Goal: Task Accomplishment & Management: Manage account settings

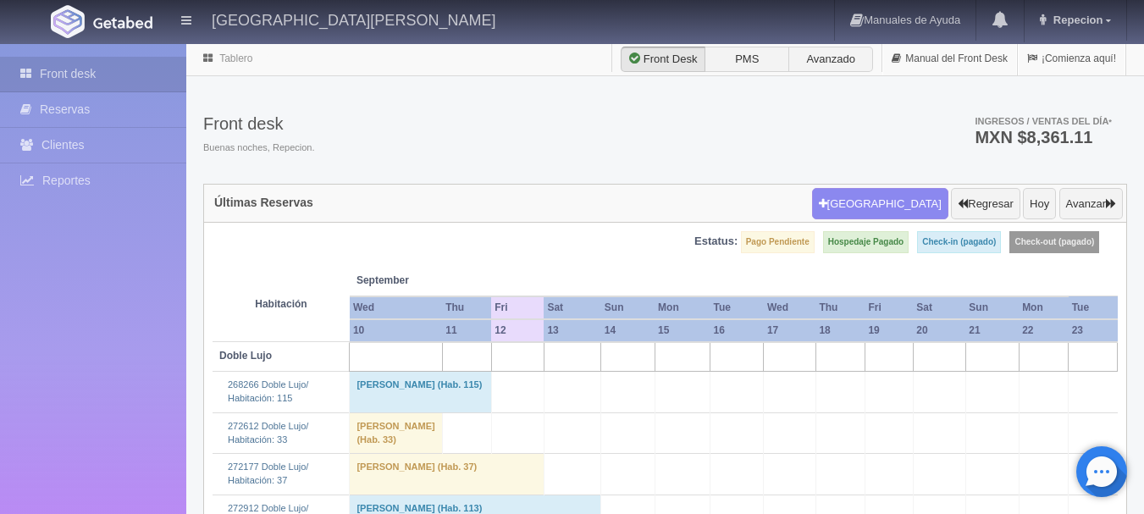
scroll to position [423, 0]
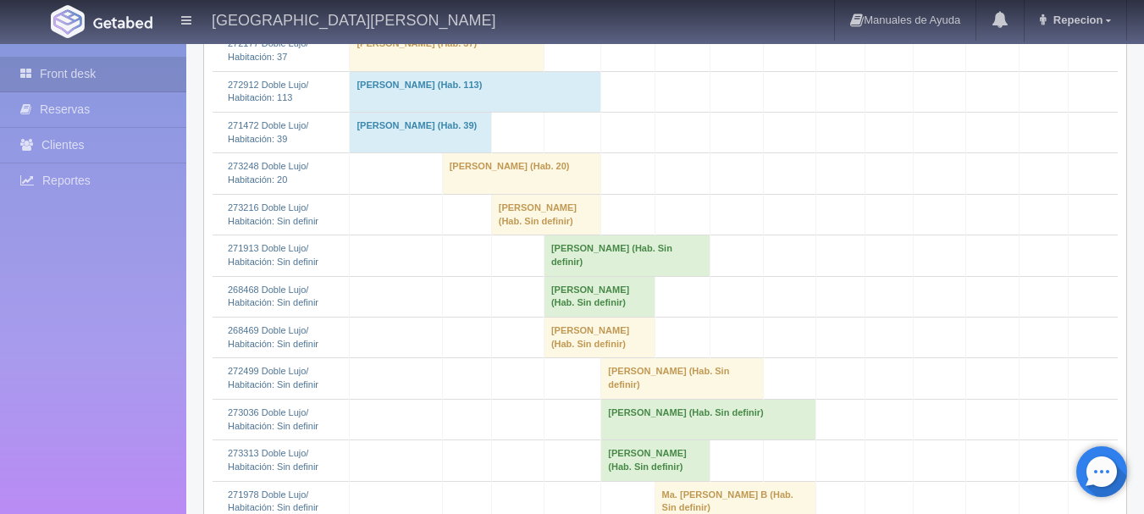
click at [513, 235] on td "Ma Del Carmen Velasco Gutierrez (Hab. Sin definir)" at bounding box center [546, 214] width 110 height 41
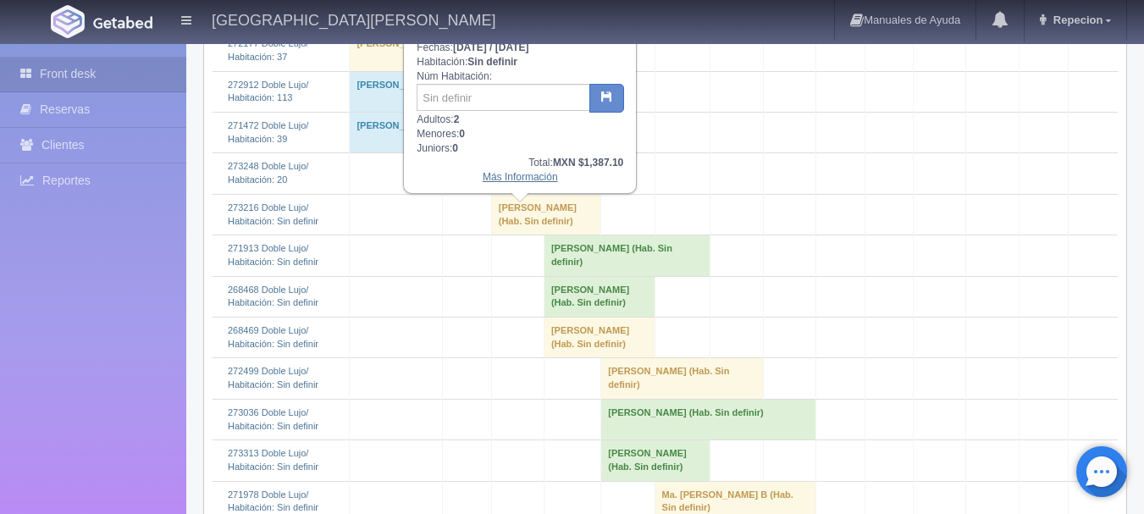
click at [506, 180] on link "Más Información" at bounding box center [520, 177] width 75 height 12
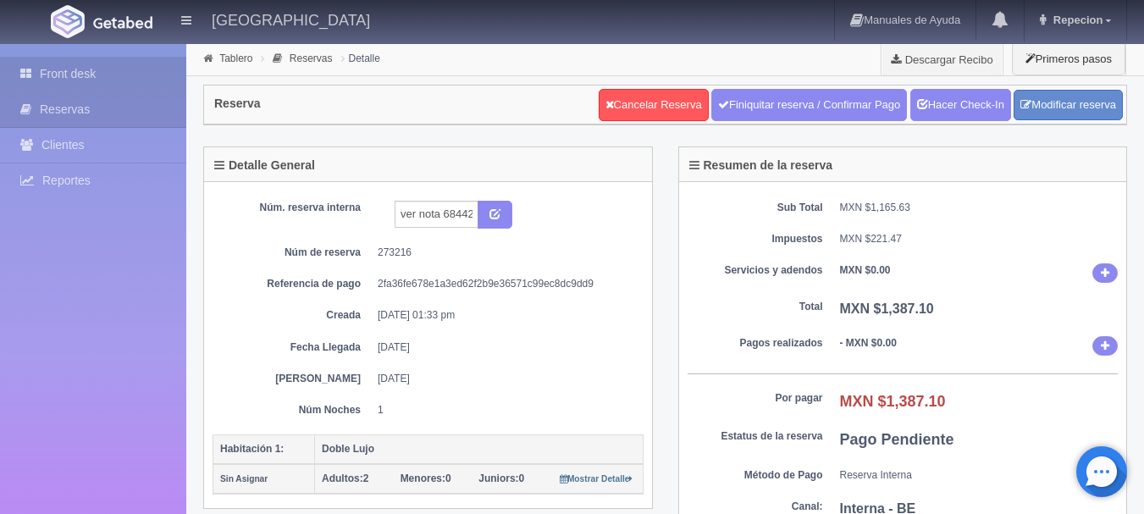
click at [86, 73] on link "Front desk" at bounding box center [93, 74] width 186 height 35
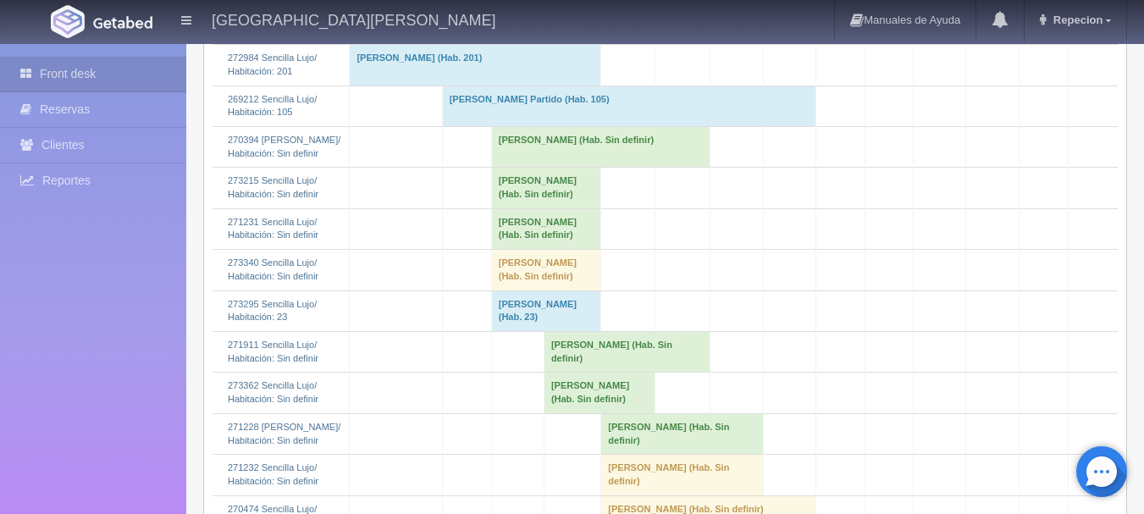
scroll to position [1355, 0]
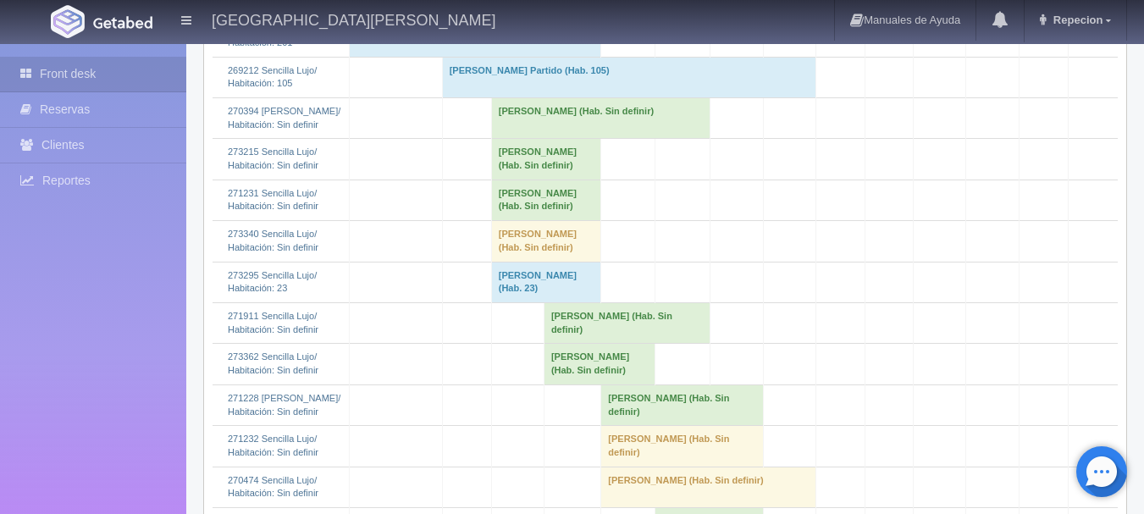
click at [500, 138] on td "Blanca Isela Salcedo Villanueva (Hab. Sin definir)" at bounding box center [600, 117] width 219 height 41
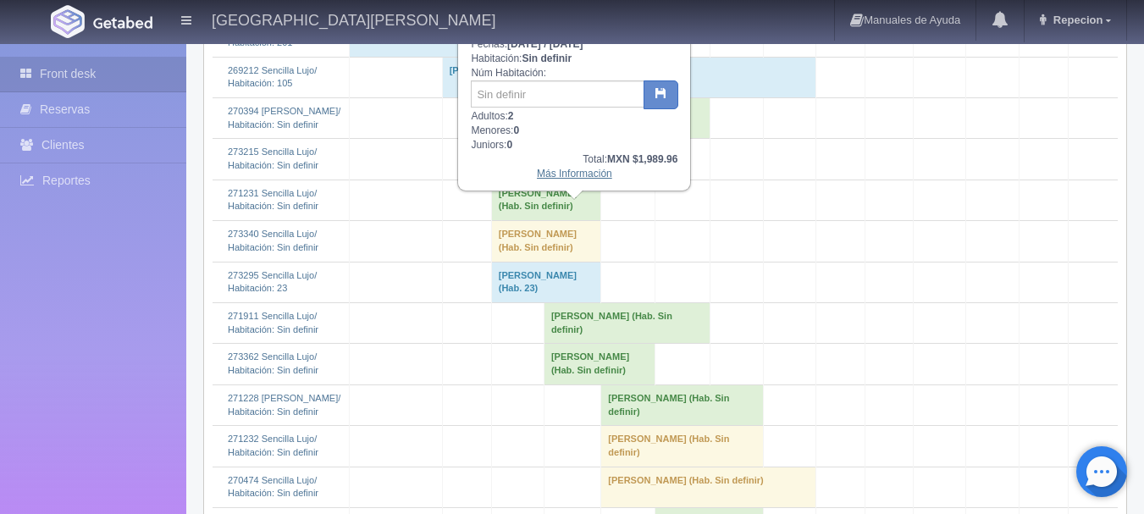
click at [577, 180] on link "Más Información" at bounding box center [574, 174] width 75 height 12
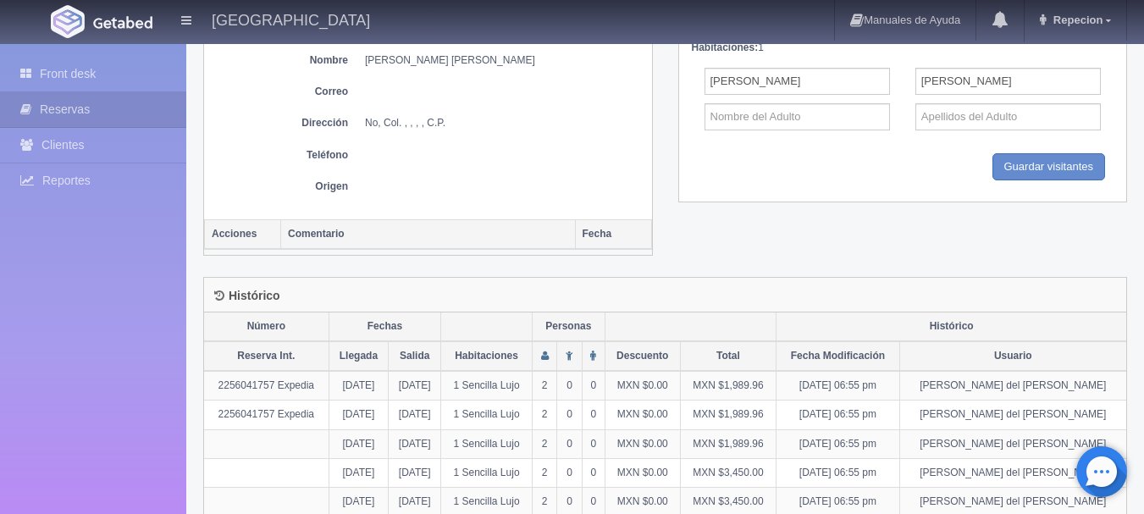
scroll to position [755, 0]
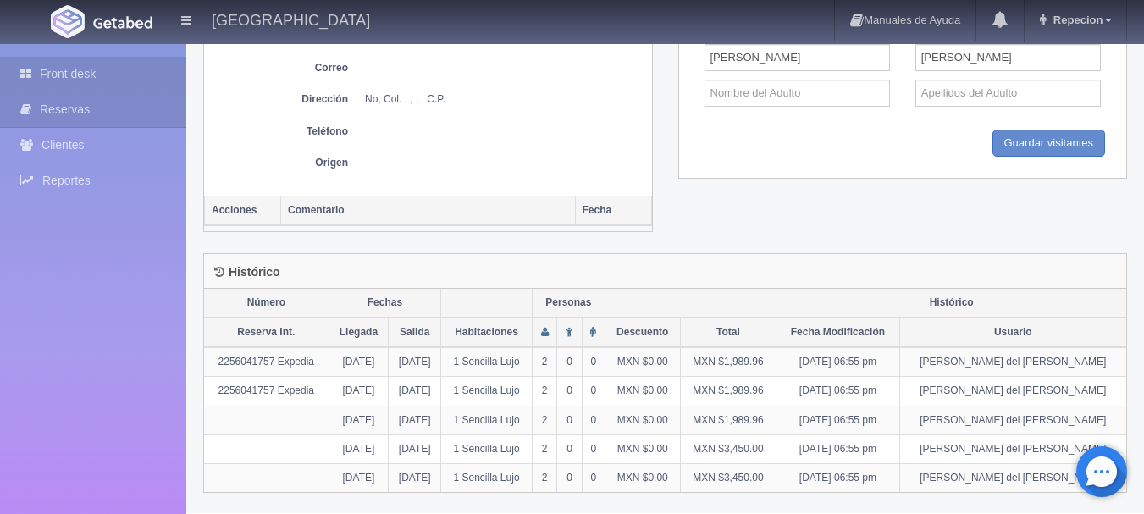
click at [66, 74] on link "Front desk" at bounding box center [93, 74] width 186 height 35
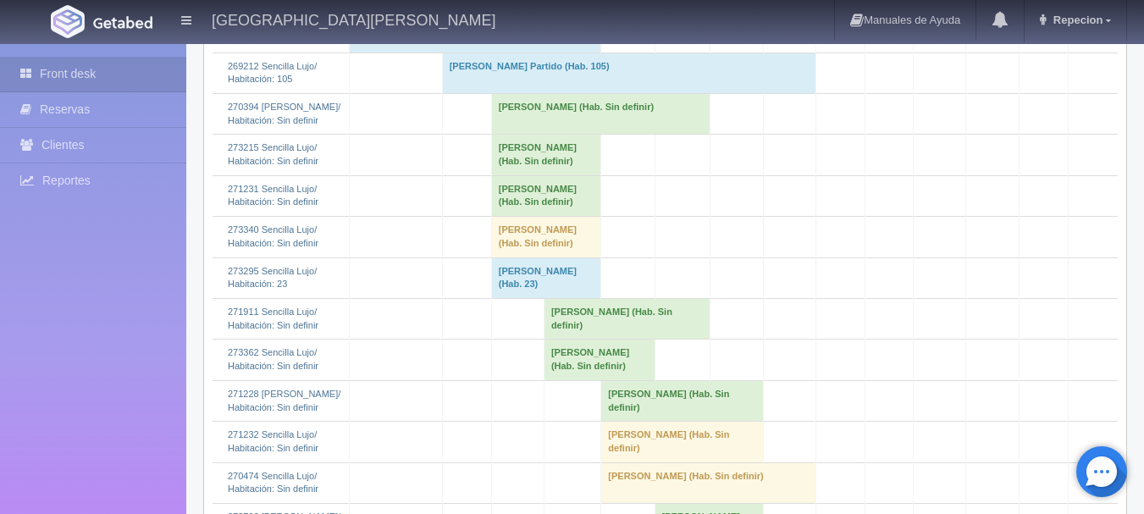
scroll to position [1440, 0]
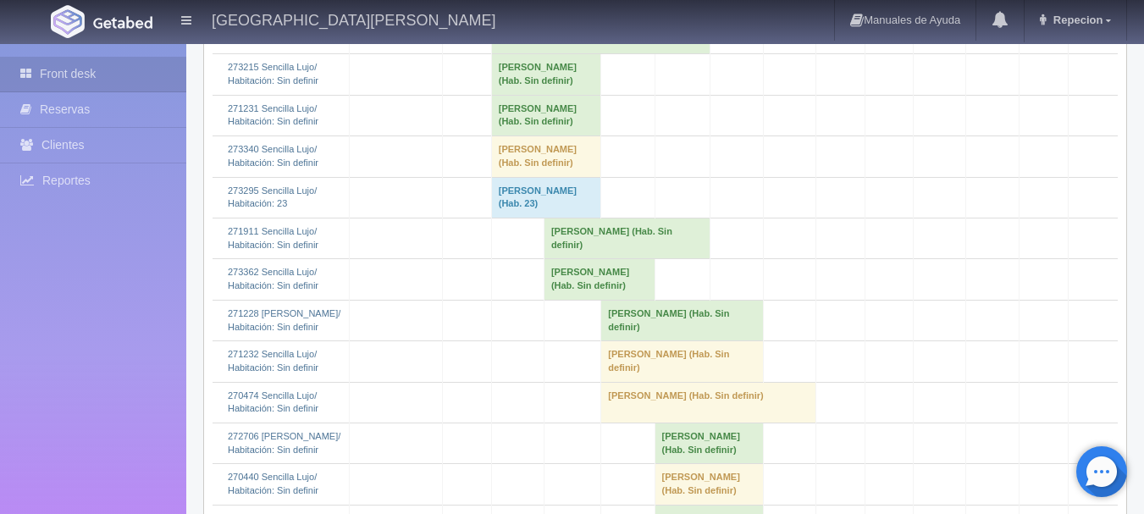
click at [513, 95] on td "[PERSON_NAME] (Hab. Sin definir)" at bounding box center [546, 74] width 110 height 41
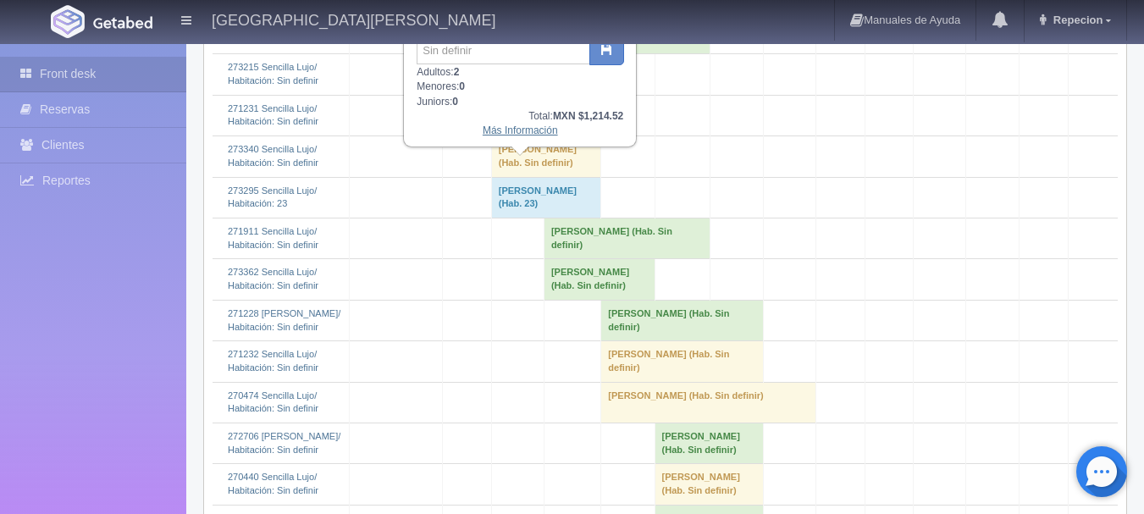
click at [522, 132] on link "Más Información" at bounding box center [520, 131] width 75 height 12
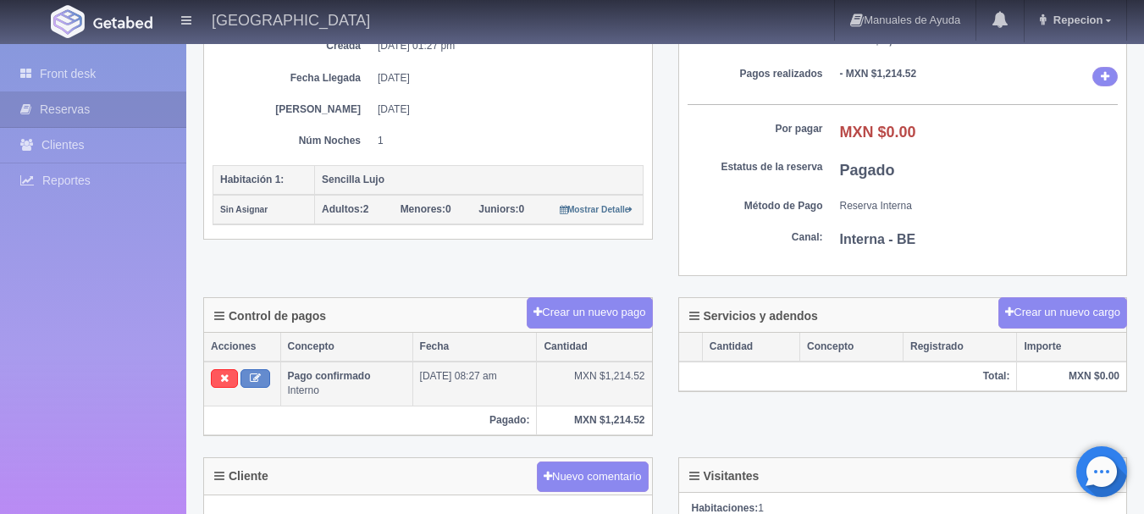
scroll to position [136, 0]
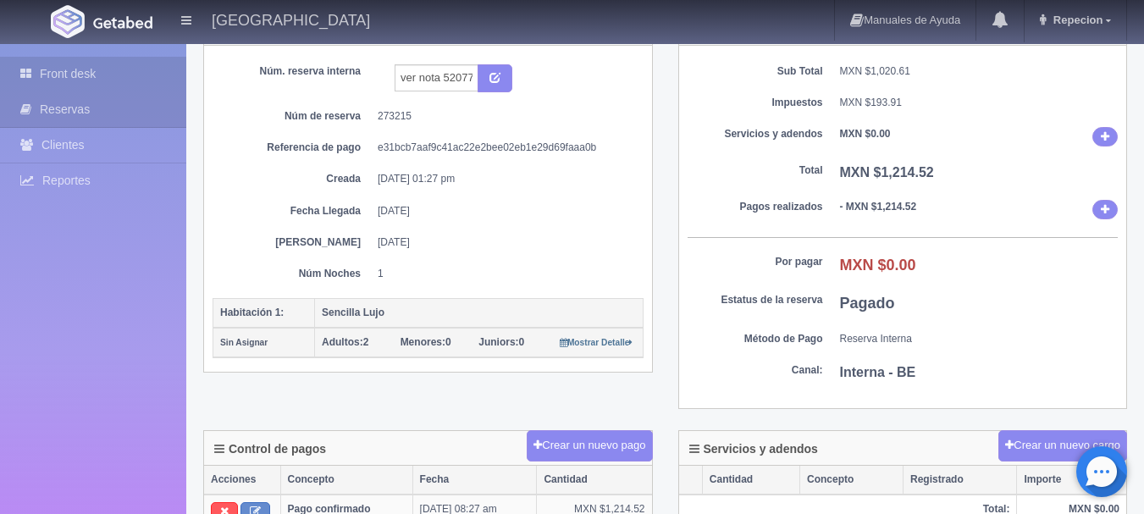
click at [74, 73] on link "Front desk" at bounding box center [93, 74] width 186 height 35
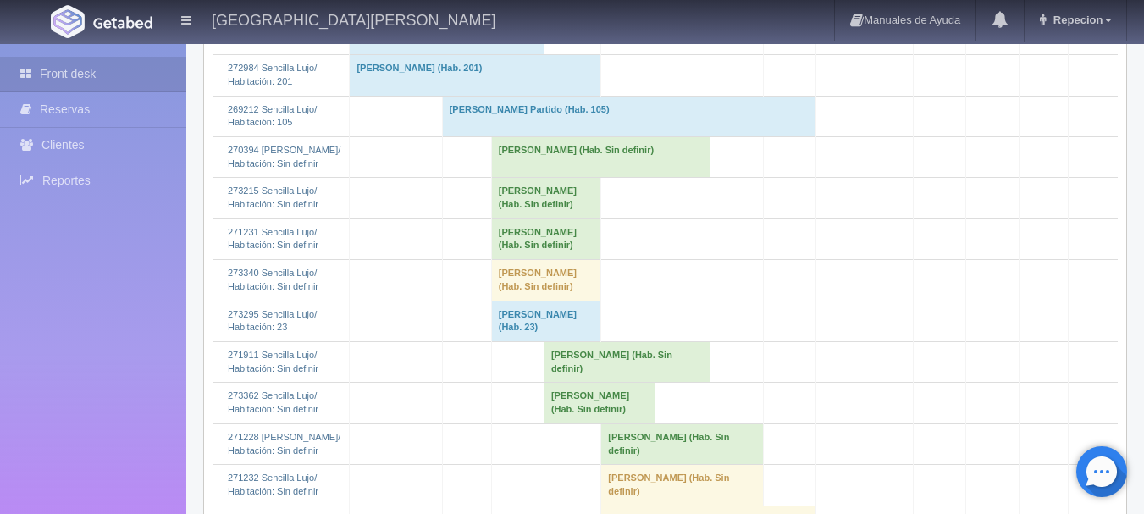
scroll to position [1355, 0]
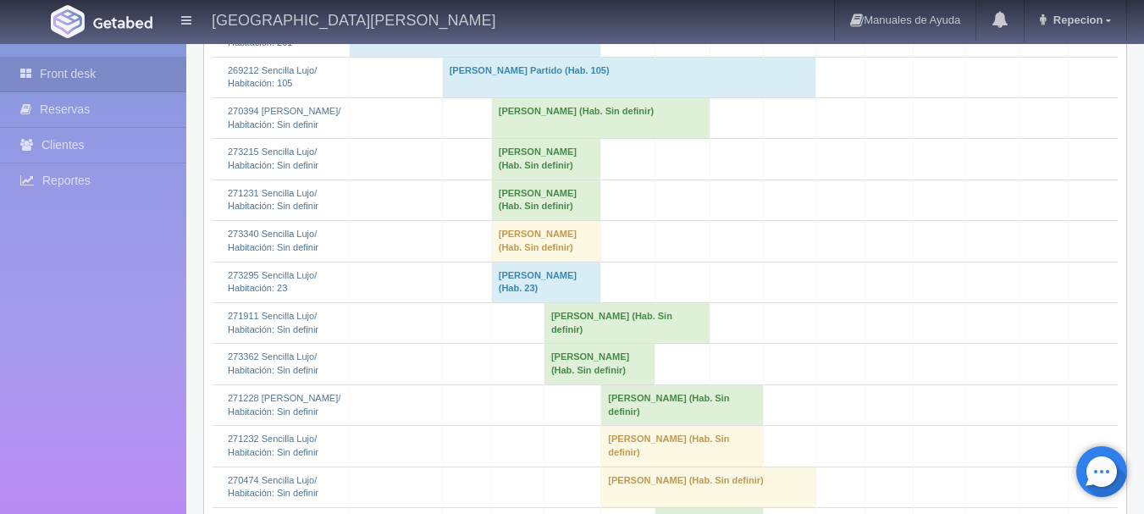
click at [534, 180] on td "[PERSON_NAME] (Hab. Sin definir)" at bounding box center [546, 159] width 110 height 41
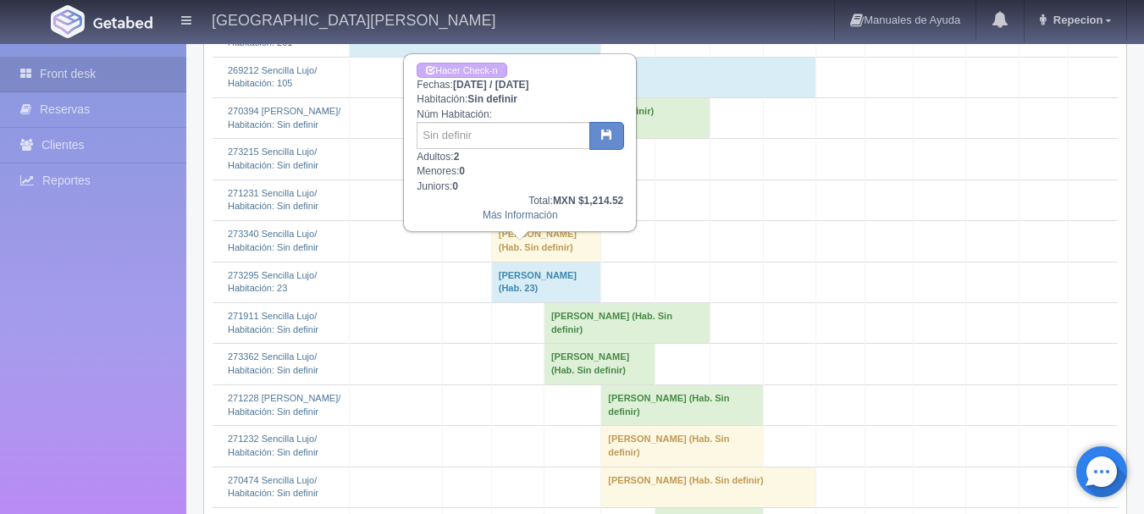
click at [534, 180] on td "[PERSON_NAME] (Hab. Sin definir)" at bounding box center [546, 159] width 110 height 41
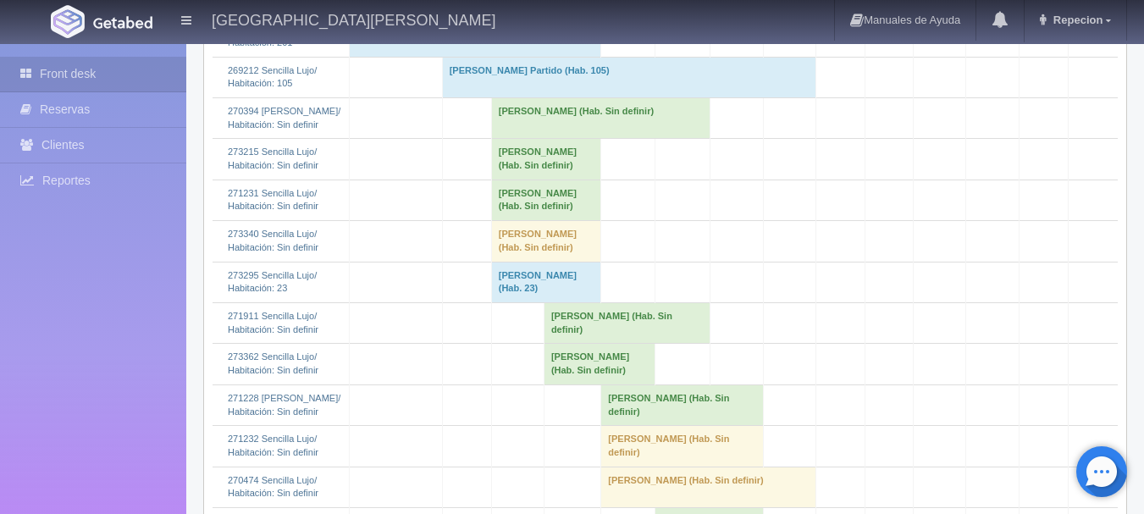
click at [527, 220] on td "Luis Camacho (Hab. Sin definir)" at bounding box center [546, 200] width 110 height 41
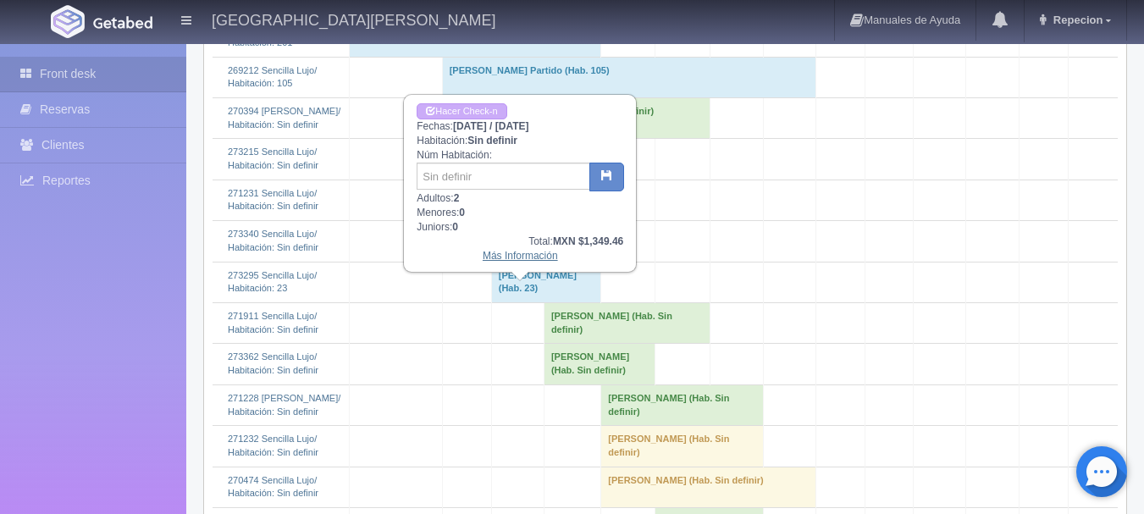
click at [536, 262] on link "Más Información" at bounding box center [520, 256] width 75 height 12
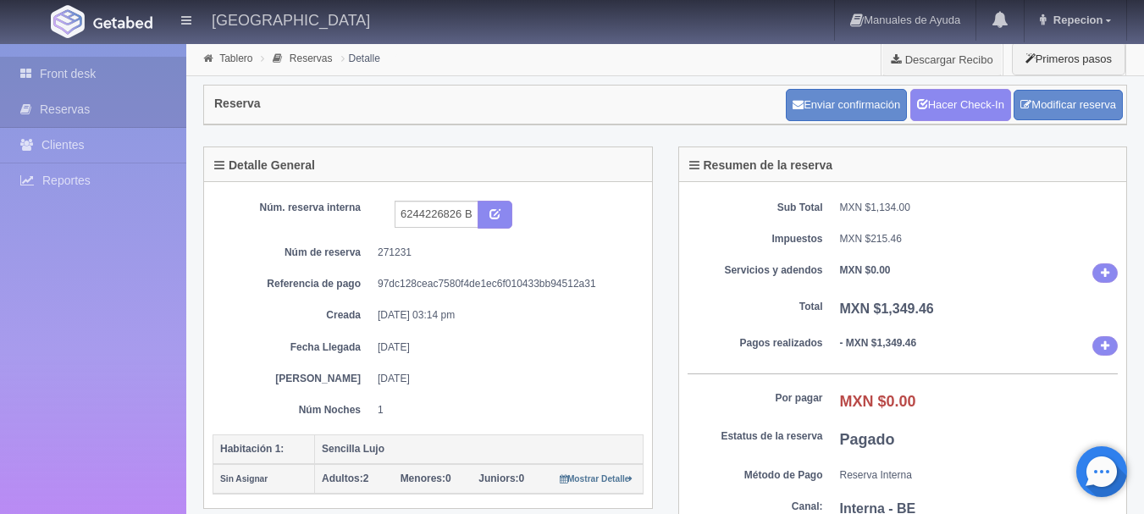
click at [76, 75] on link "Front desk" at bounding box center [93, 74] width 186 height 35
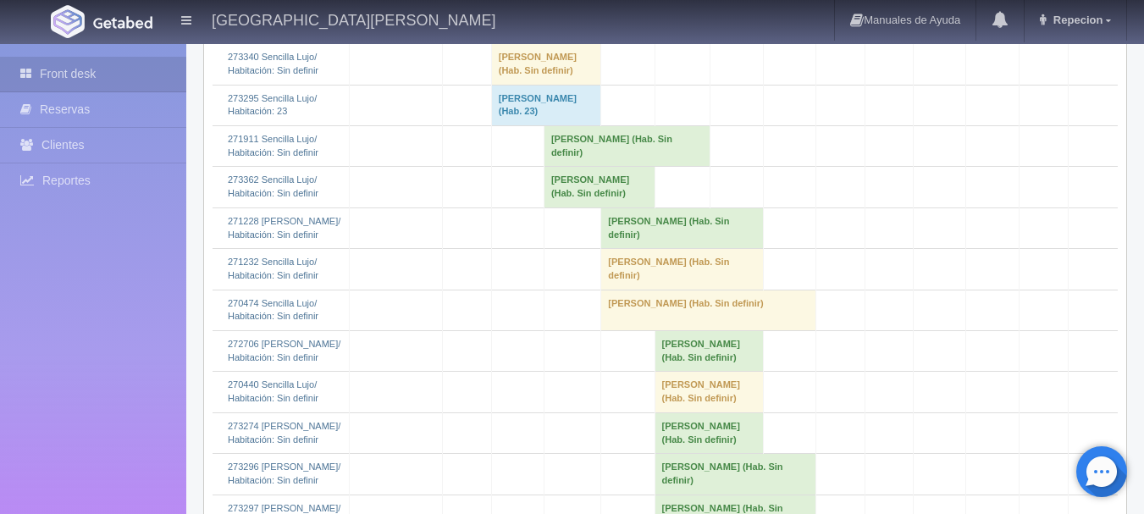
scroll to position [1440, 0]
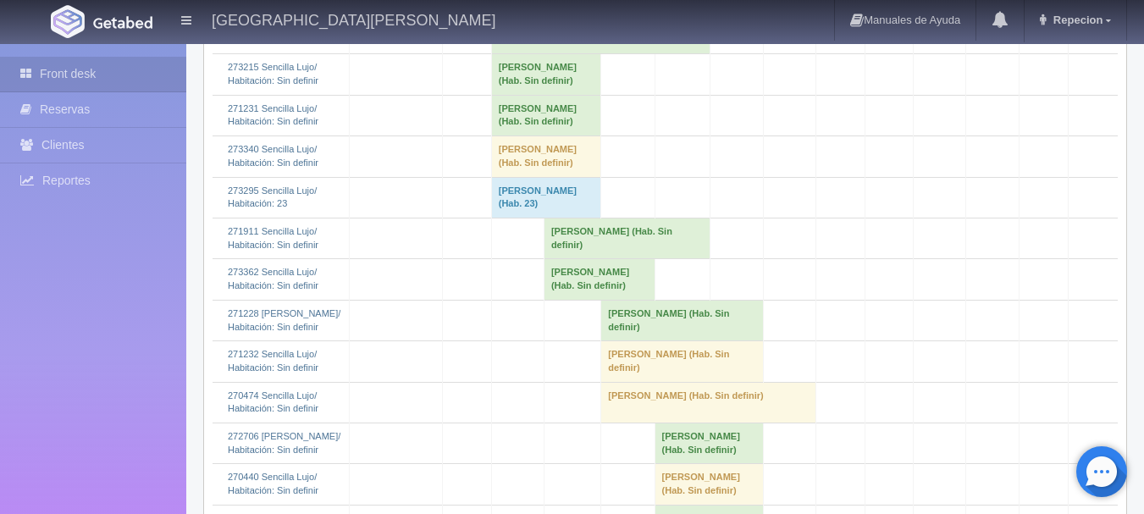
click at [512, 136] on td "Luis Camacho (Hab. Sin definir)" at bounding box center [546, 115] width 110 height 41
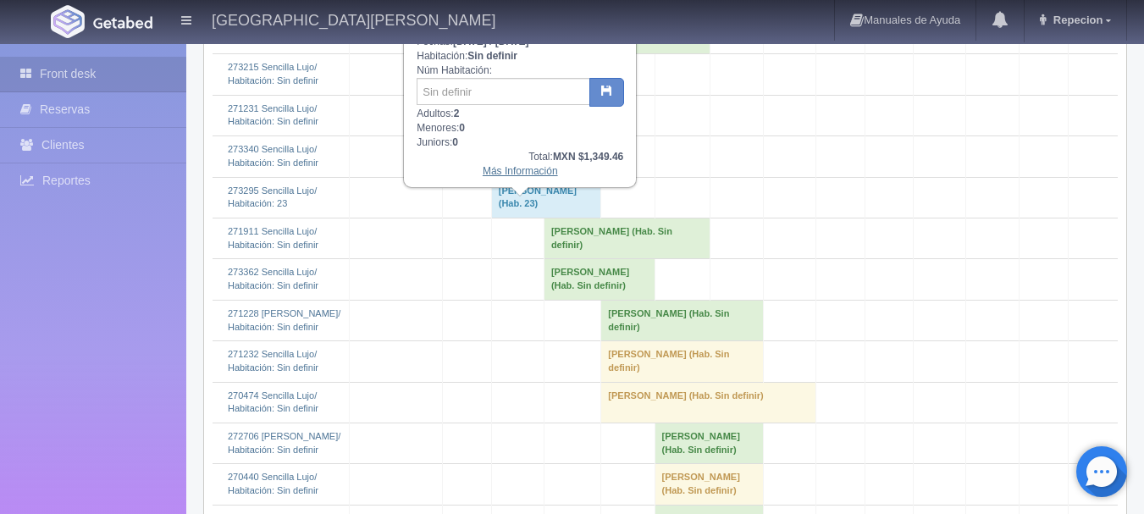
click at [521, 177] on link "Más Información" at bounding box center [520, 171] width 75 height 12
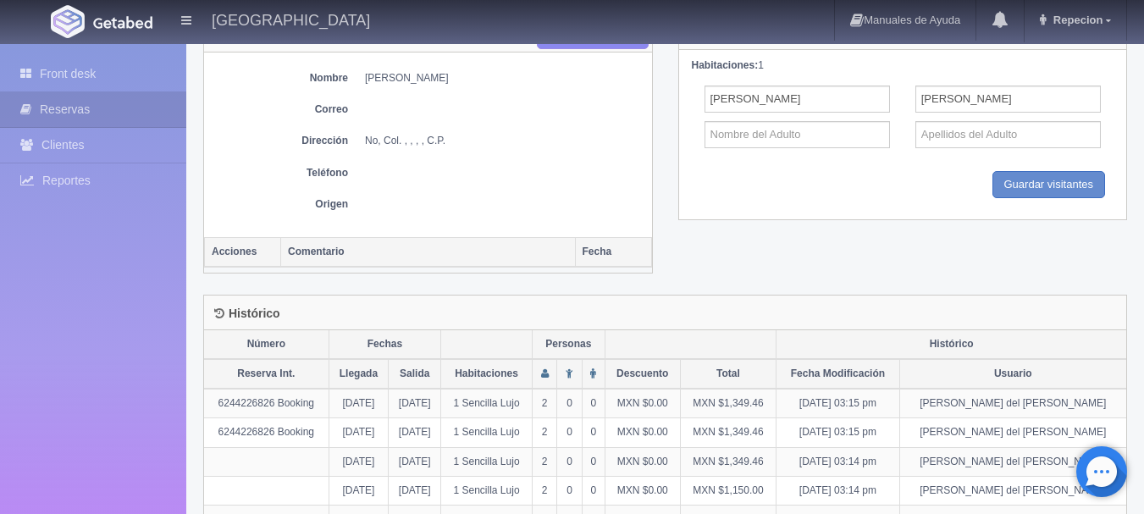
scroll to position [755, 0]
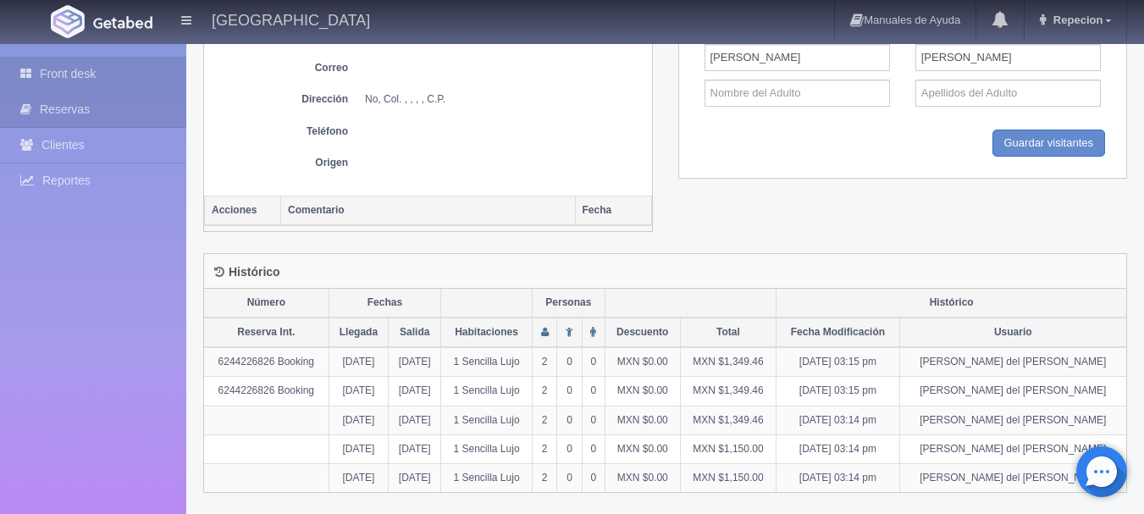
click at [81, 73] on link "Front desk" at bounding box center [93, 74] width 186 height 35
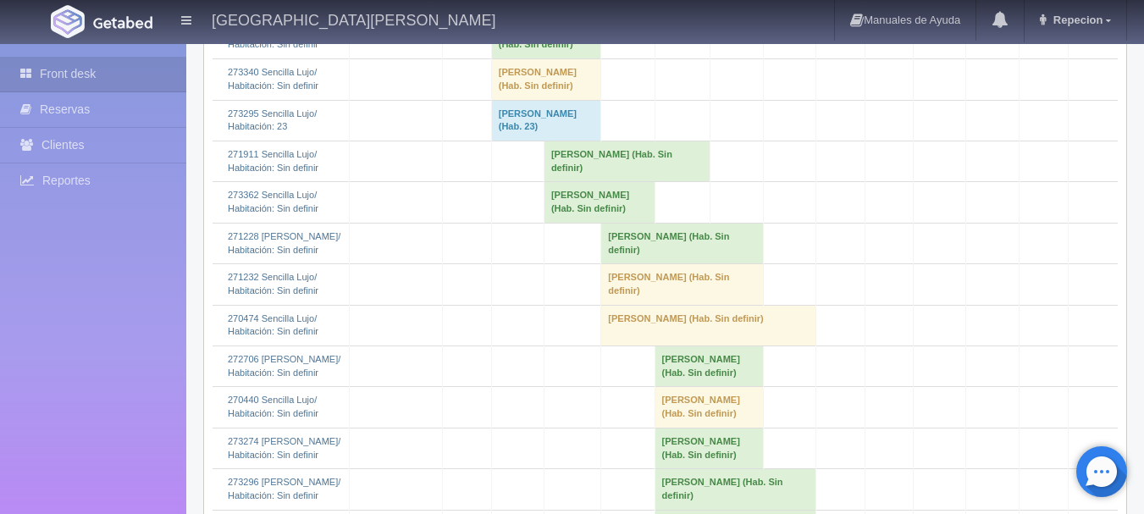
scroll to position [1524, 0]
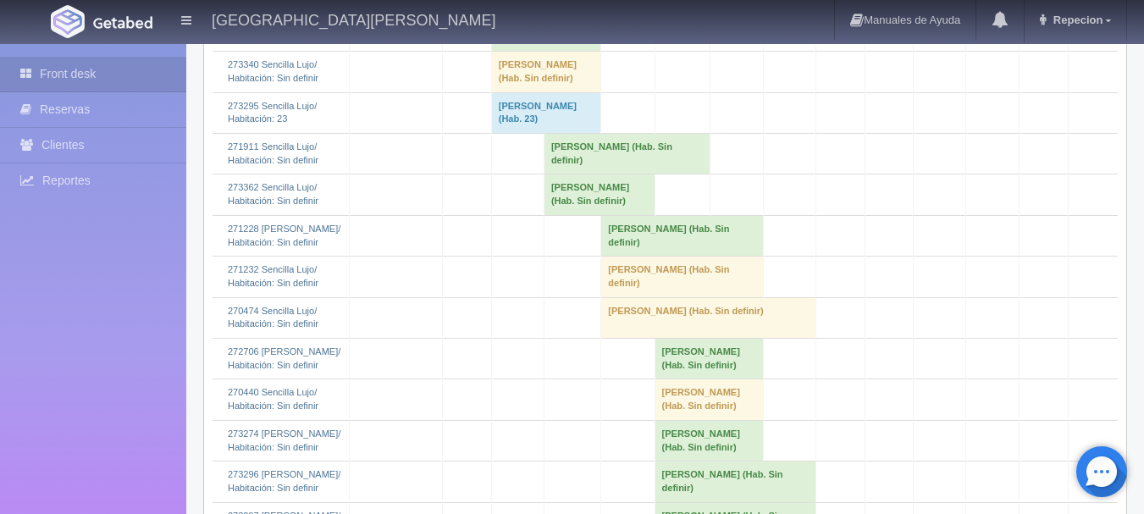
click at [493, 92] on td "Magaly Hernández García (Hab. Sin definir)" at bounding box center [546, 72] width 110 height 41
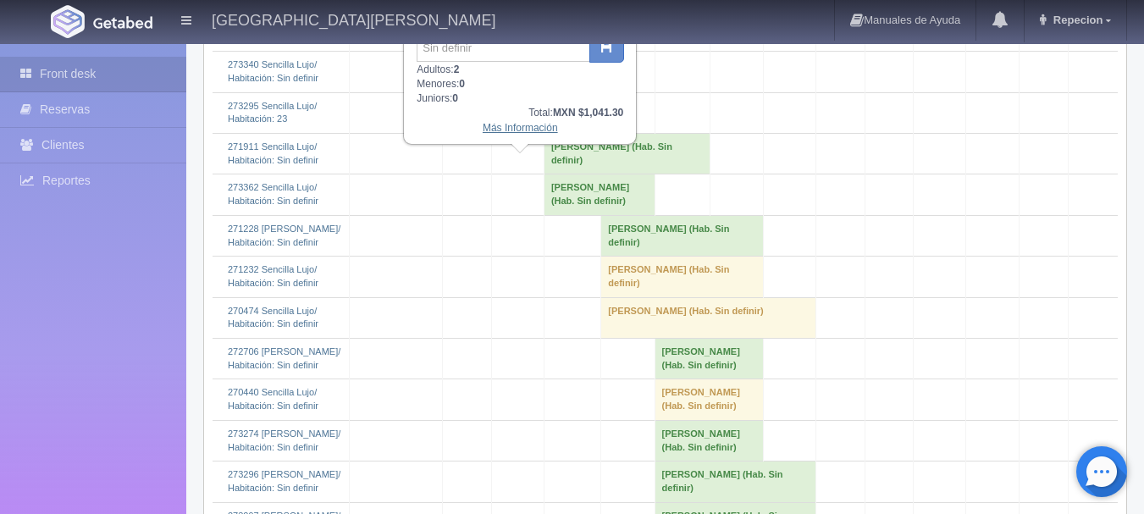
click at [525, 134] on link "Más Información" at bounding box center [520, 128] width 75 height 12
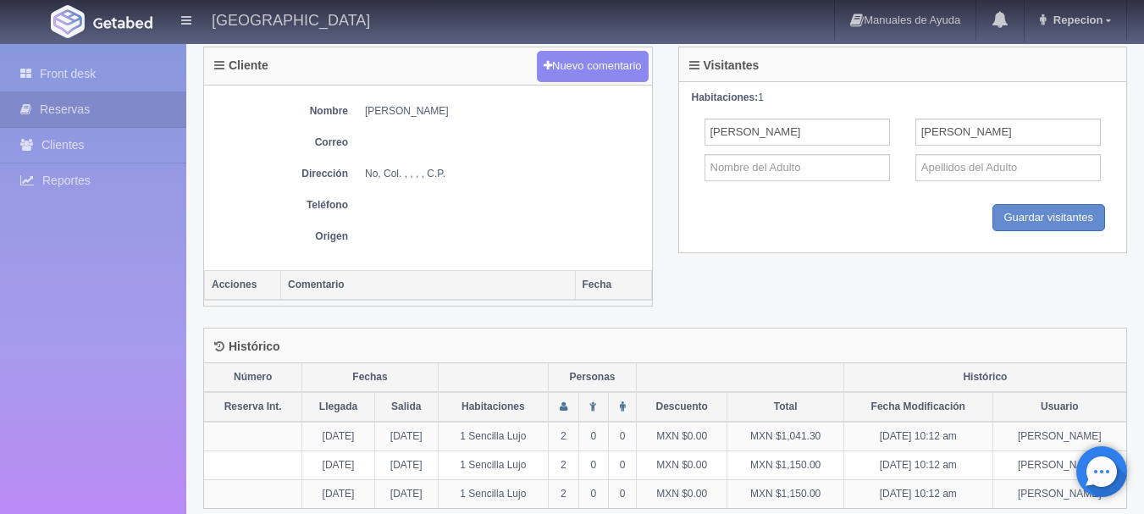
scroll to position [652, 0]
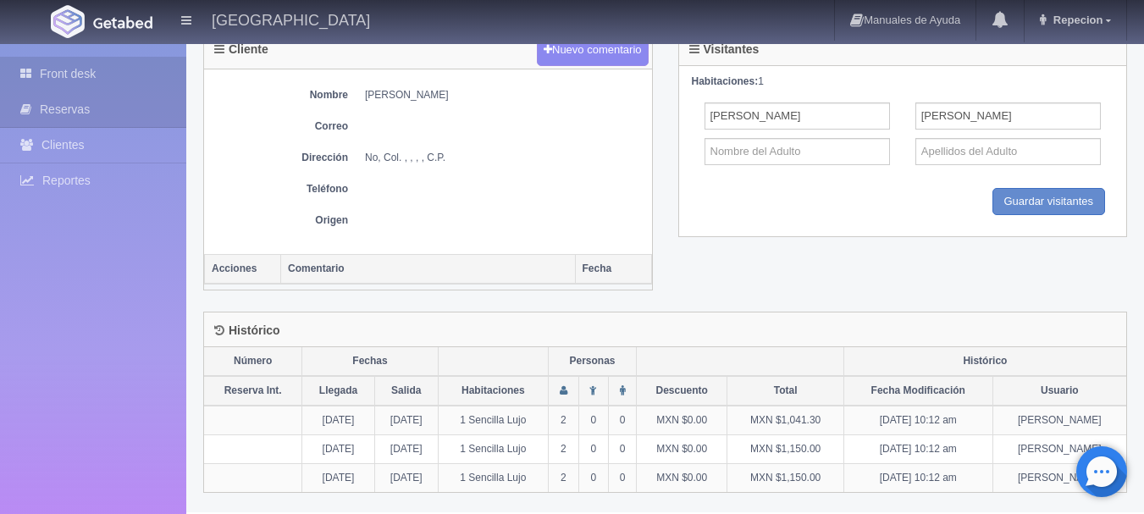
click at [77, 78] on link "Front desk" at bounding box center [93, 74] width 186 height 35
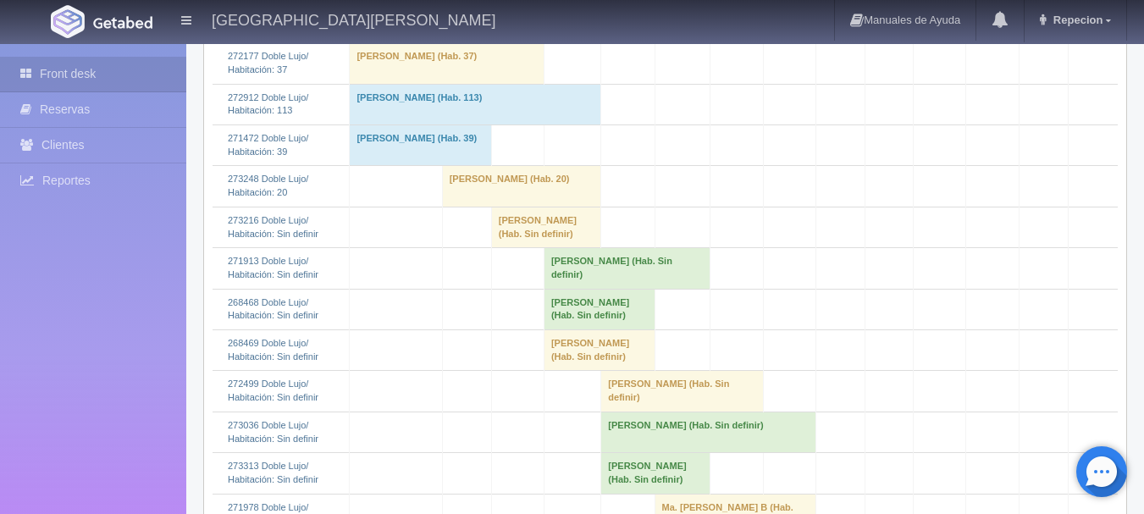
scroll to position [423, 0]
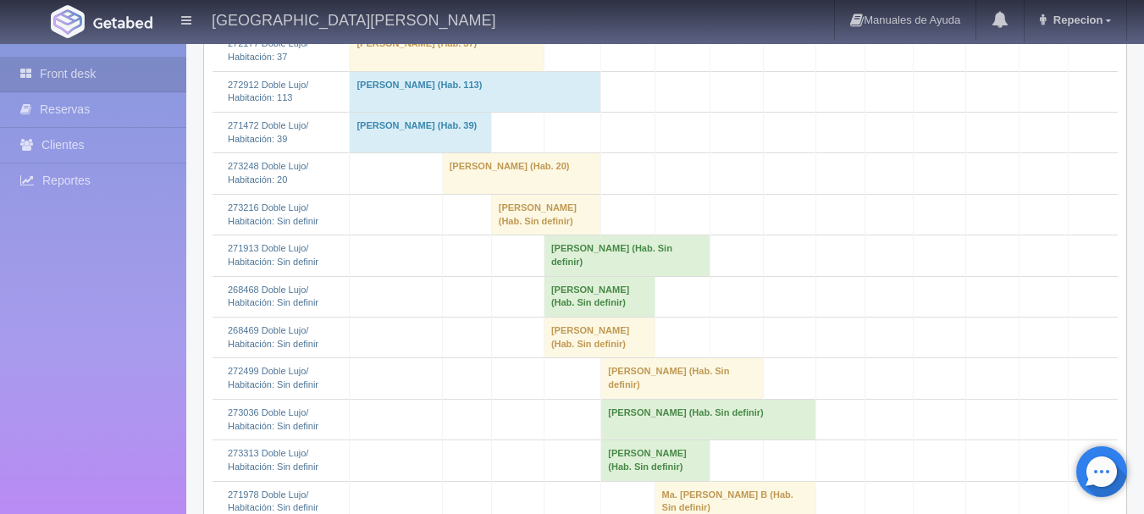
click at [517, 235] on td "[PERSON_NAME] (Hab. Sin definir)" at bounding box center [546, 214] width 110 height 41
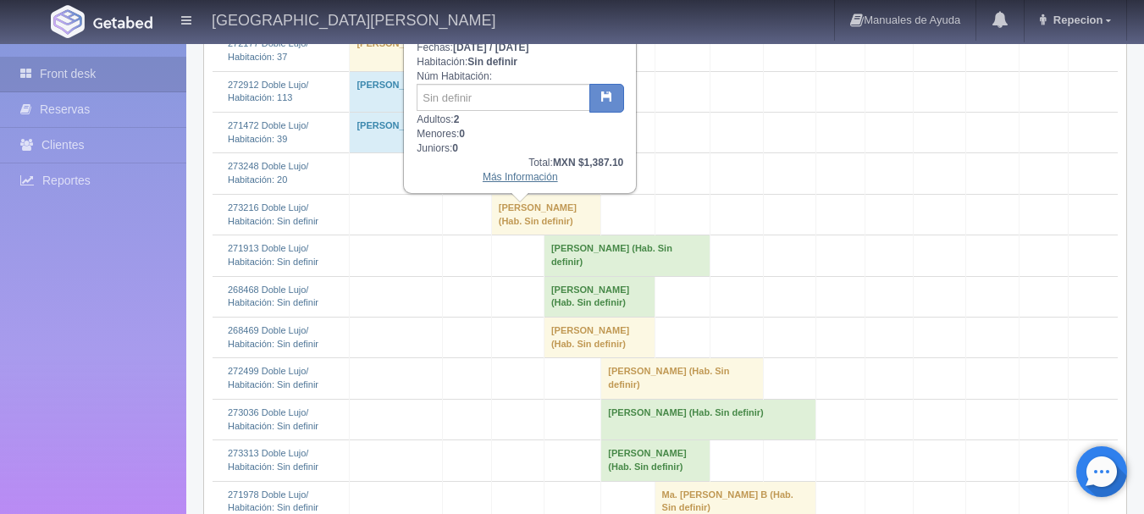
click at [512, 183] on link "Más Información" at bounding box center [520, 177] width 75 height 12
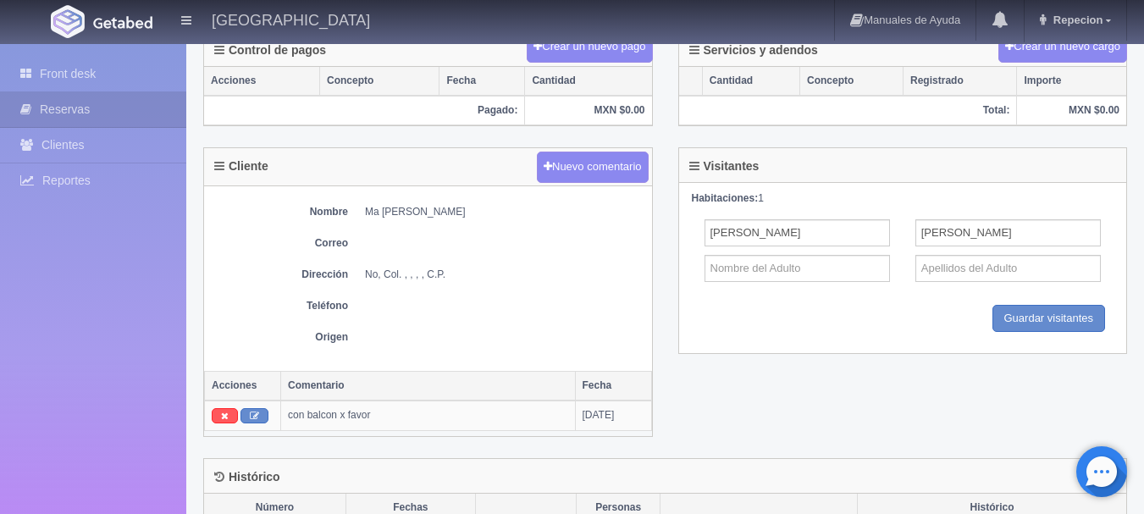
scroll to position [711, 0]
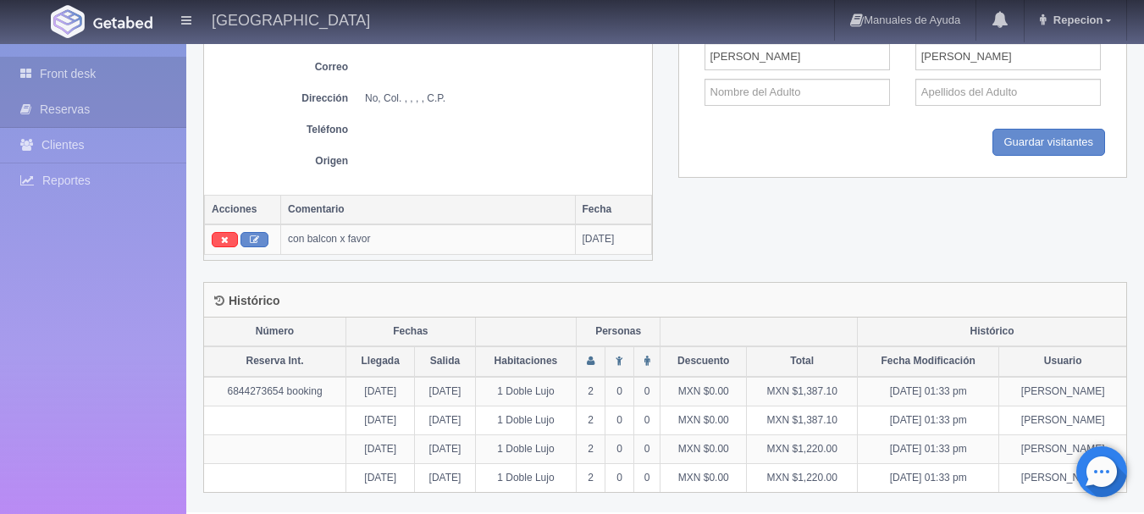
click at [82, 69] on link "Front desk" at bounding box center [93, 74] width 186 height 35
